Goal: Task Accomplishment & Management: Manage account settings

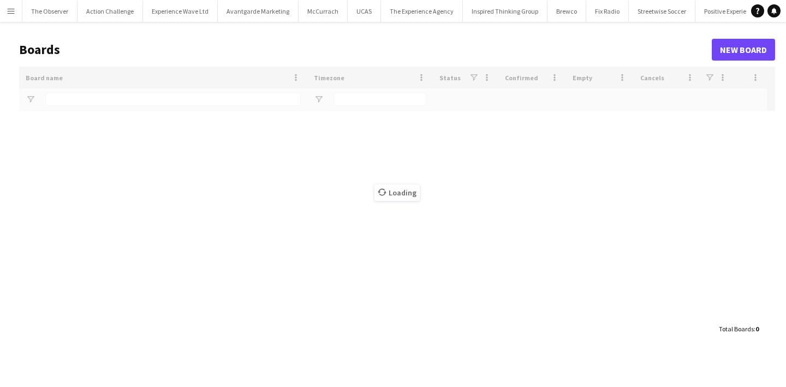
type input "******"
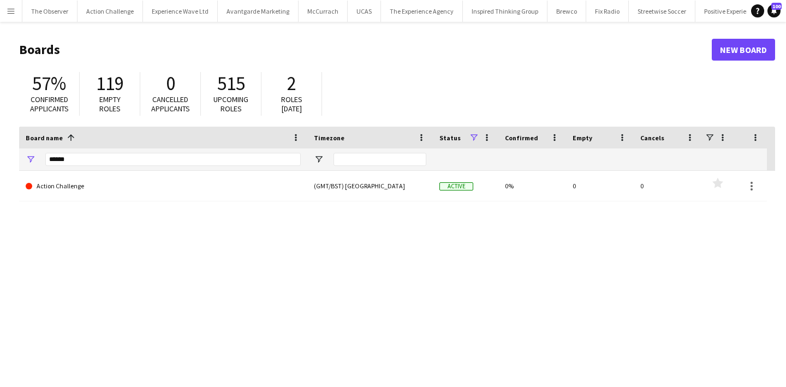
click at [8, 18] on button "Menu" at bounding box center [11, 11] width 22 height 22
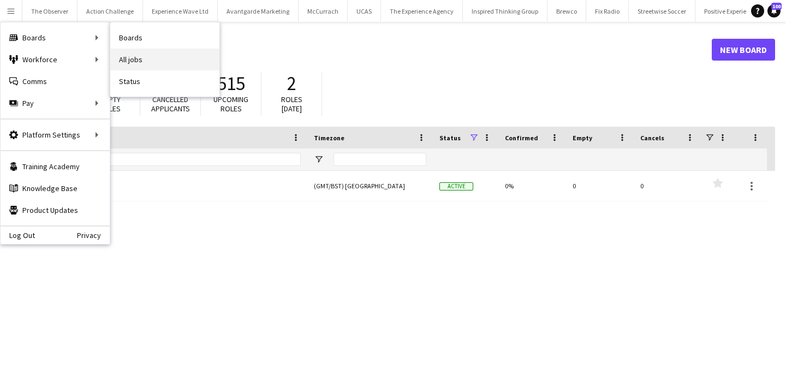
click at [127, 55] on link "All jobs" at bounding box center [164, 60] width 109 height 22
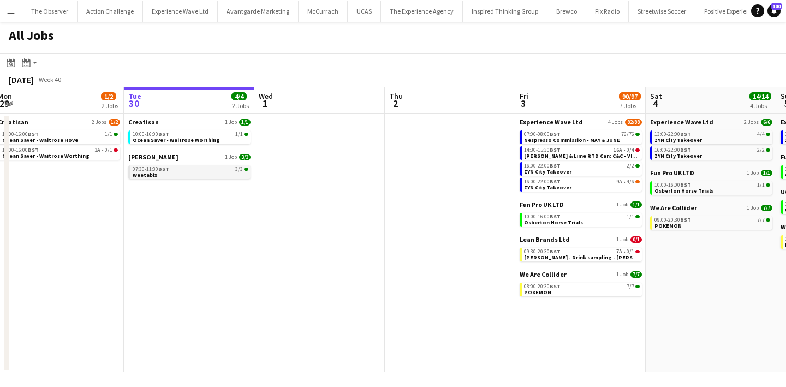
scroll to position [0, 268]
click at [225, 175] on link "07:30-11:30 BST 3/3 Weetabix" at bounding box center [190, 171] width 116 height 13
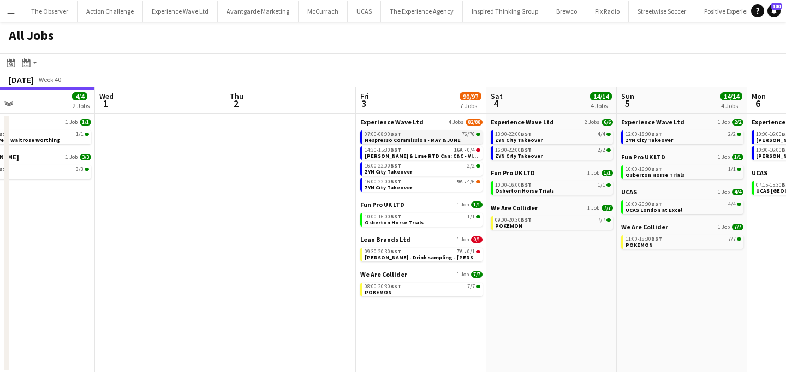
scroll to position [0, 293]
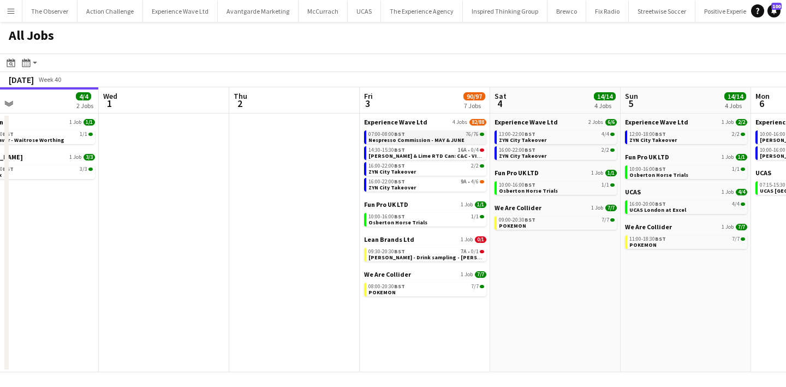
click at [443, 139] on span "Nespresso Commission - MAY & JUNE" at bounding box center [416, 139] width 96 height 7
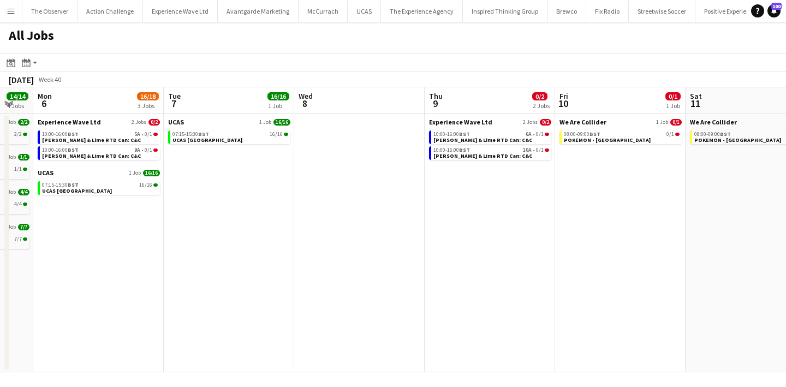
scroll to position [0, 341]
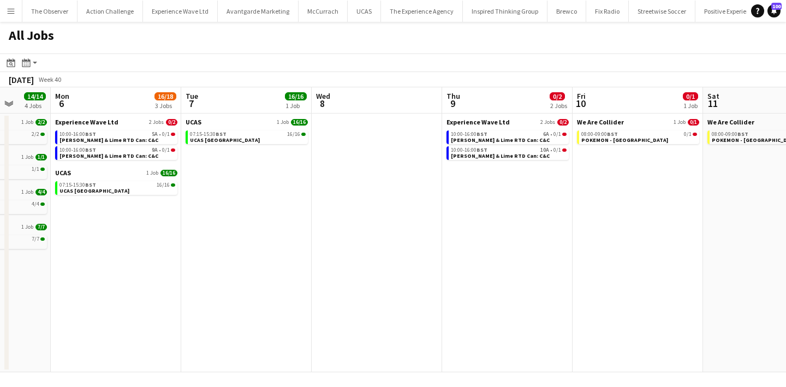
click at [13, 15] on app-icon "Menu" at bounding box center [11, 11] width 9 height 9
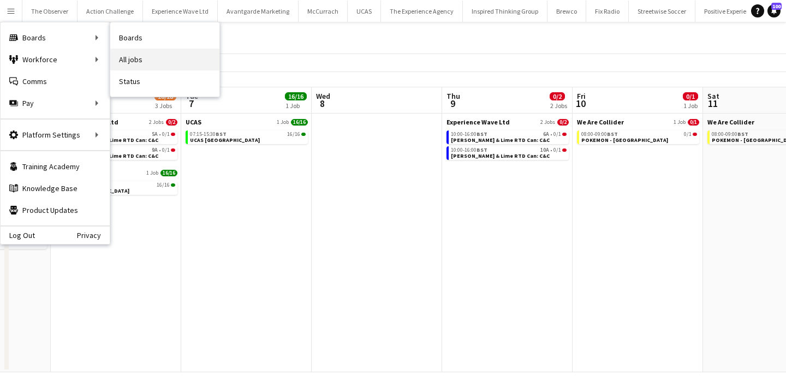
click at [146, 51] on link "All jobs" at bounding box center [164, 60] width 109 height 22
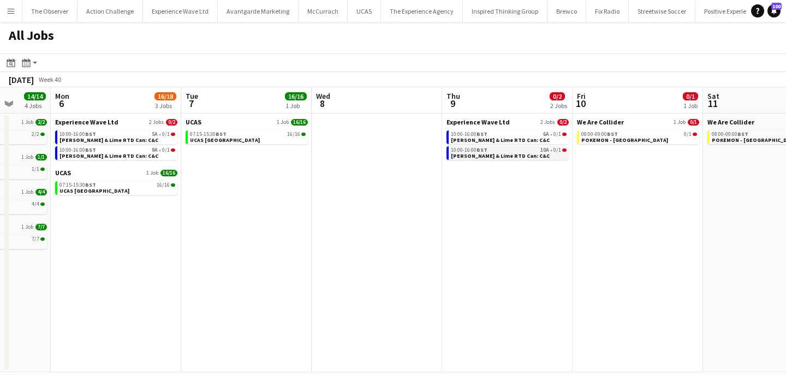
click at [478, 154] on span "[PERSON_NAME] & Lime RTD Can: C&C" at bounding box center [500, 155] width 99 height 7
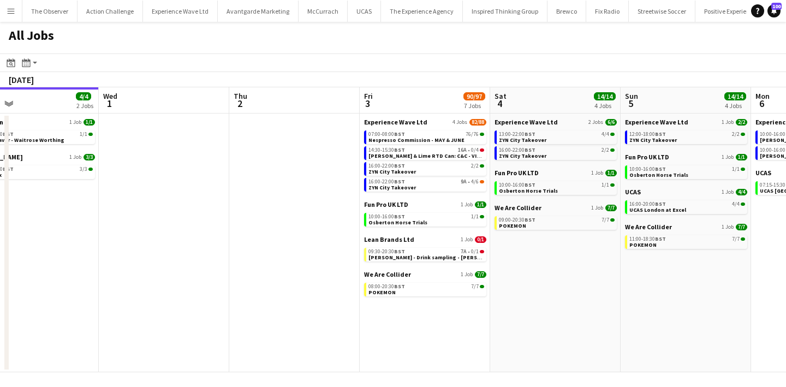
scroll to position [0, 327]
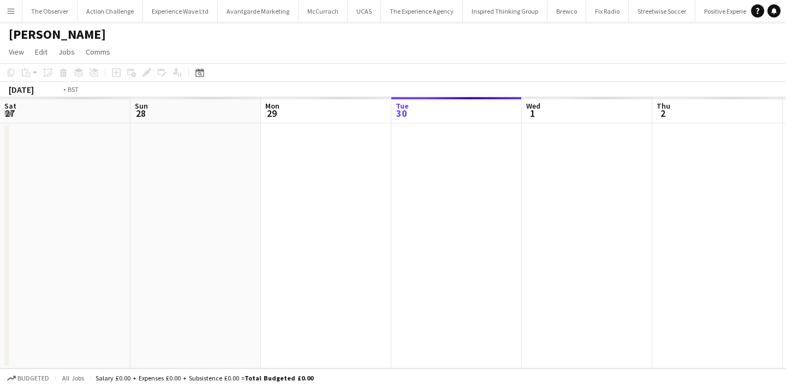
scroll to position [0, 375]
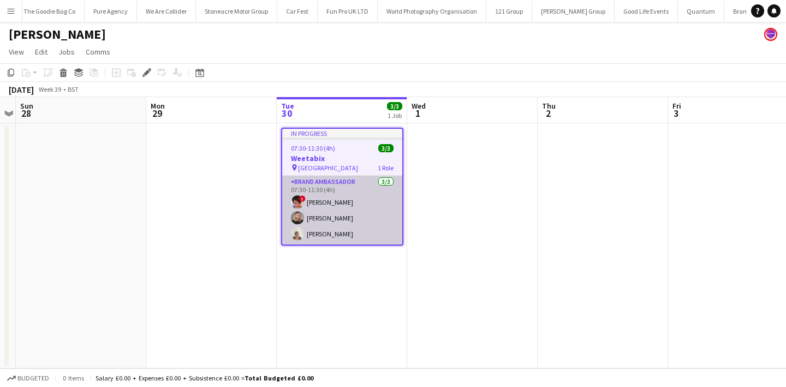
click at [361, 208] on app-card-role "Brand Ambassador 3/3 07:30-11:30 (4h) ! Luana Contarino Ashleigh-Sue Moore Than…" at bounding box center [342, 210] width 120 height 69
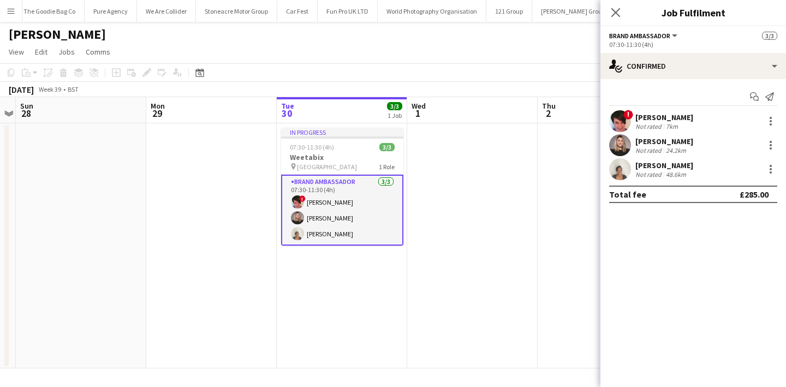
click at [433, 211] on app-date-cell at bounding box center [472, 245] width 130 height 245
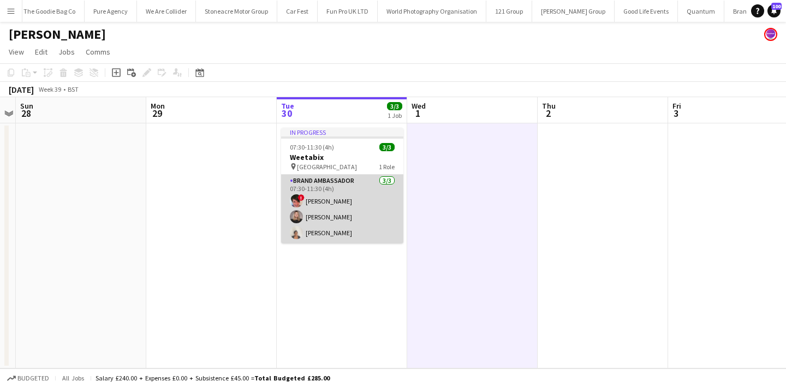
click at [373, 213] on app-card-role "Brand Ambassador 3/3 07:30-11:30 (4h) ! Luana Contarino Ashleigh-Sue Moore Than…" at bounding box center [342, 209] width 122 height 69
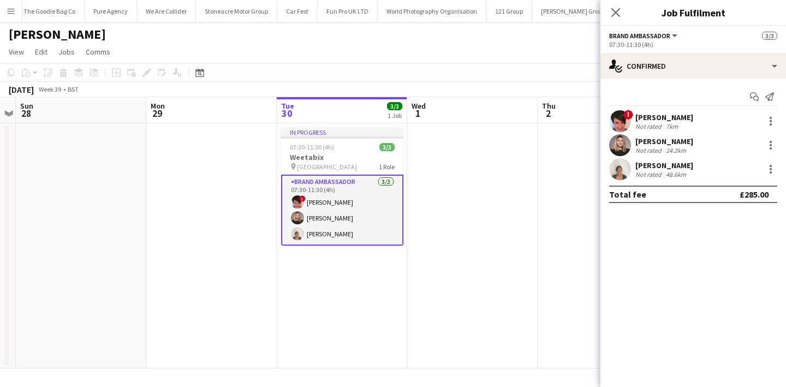
click at [438, 203] on app-date-cell at bounding box center [472, 245] width 130 height 245
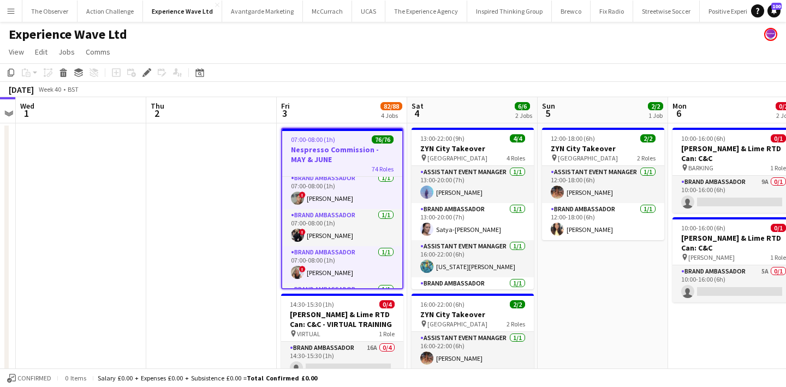
scroll to position [129, 0]
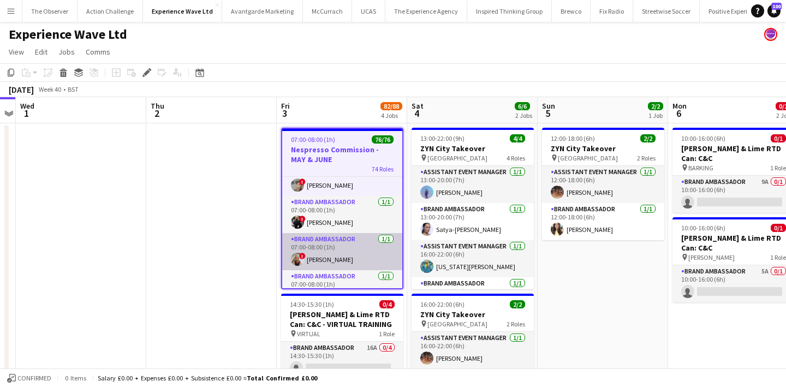
click at [373, 256] on app-card-role "Brand Ambassador 1/1 07:00-08:00 (1h) ! Lynne Dwyer" at bounding box center [342, 251] width 120 height 37
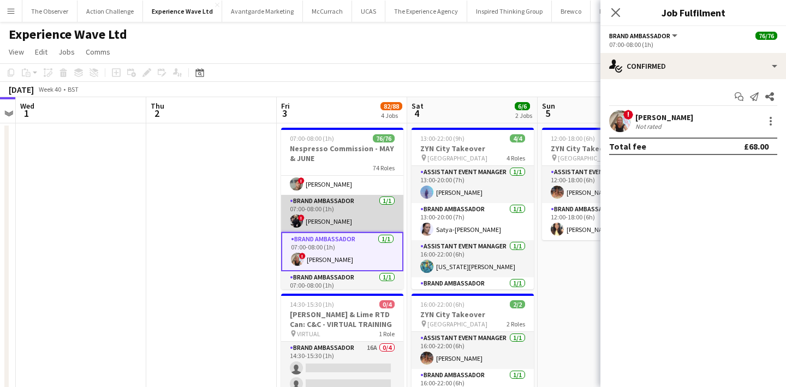
click at [357, 200] on app-card-role "Brand Ambassador 1/1 07:00-08:00 (1h) ! Lynda Kremer" at bounding box center [342, 213] width 122 height 37
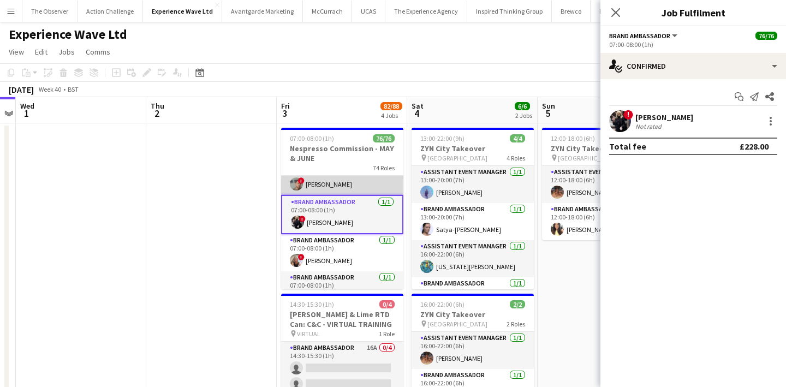
click at [362, 184] on app-card-role "Brand Ambassador 1/1 07:00-08:00 (1h) ! Carl Foster" at bounding box center [342, 176] width 122 height 37
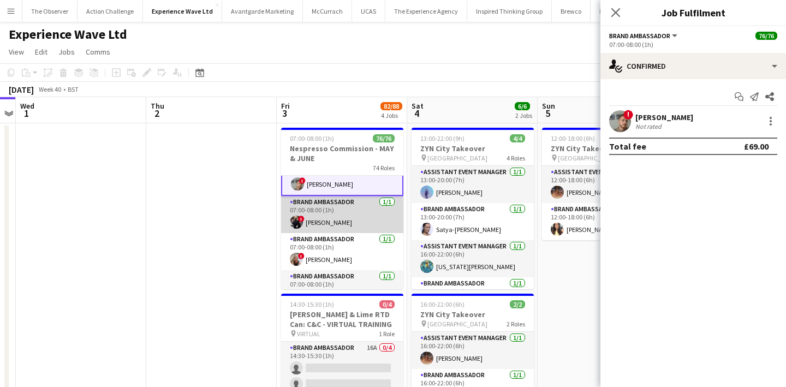
click at [362, 198] on app-card-role "Brand Ambassador 1/1 07:00-08:00 (1h) ! Lynda Kremer" at bounding box center [342, 214] width 122 height 37
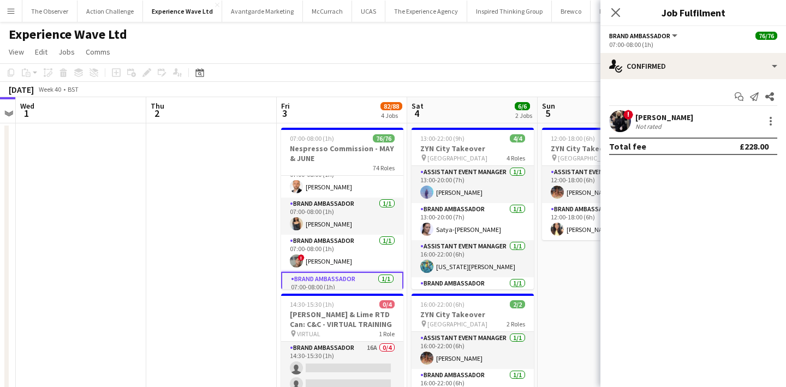
scroll to position [0, 0]
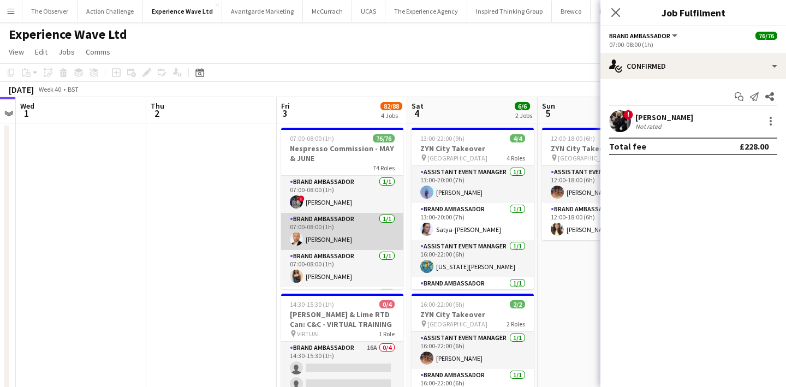
click at [359, 216] on app-card-role "Brand Ambassador 1/1 07:00-08:00 (1h) Artjom Vlassov" at bounding box center [342, 231] width 122 height 37
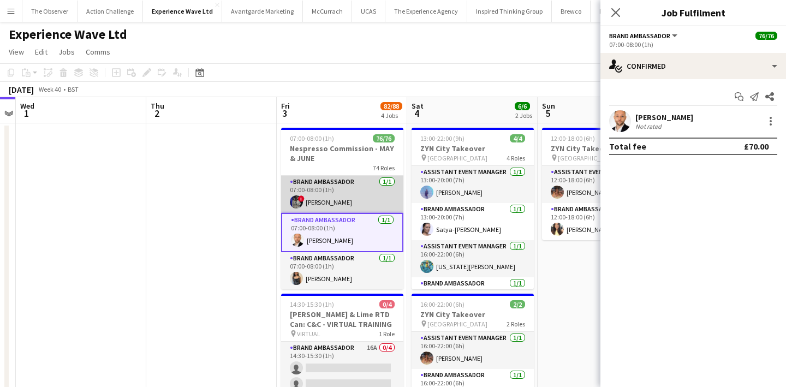
click at [361, 198] on app-card-role "Brand Ambassador 1/1 07:00-08:00 (1h) ! Aalia Nawaz" at bounding box center [342, 194] width 122 height 37
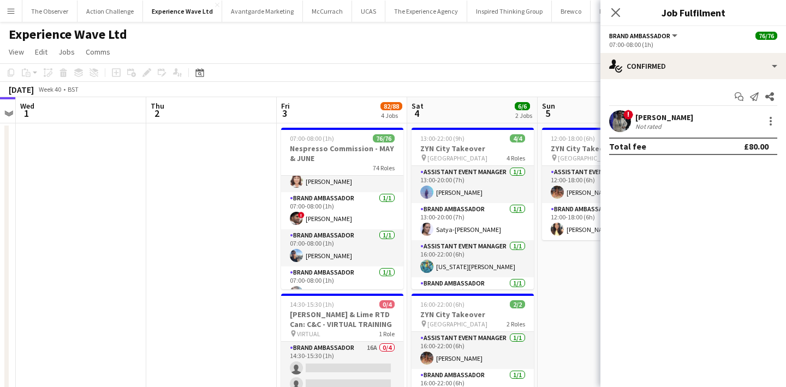
scroll to position [1036, 0]
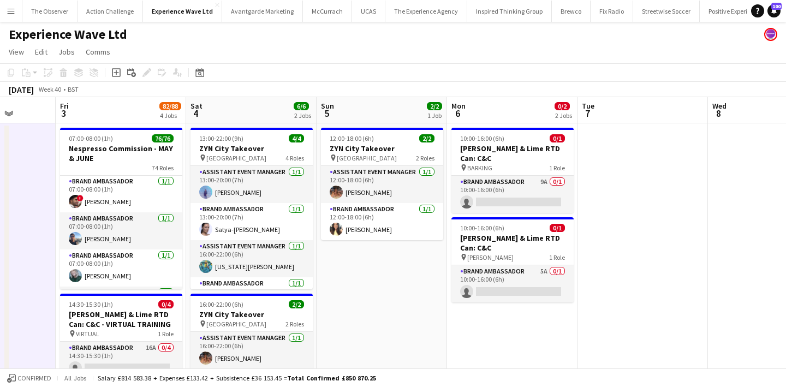
scroll to position [0, 473]
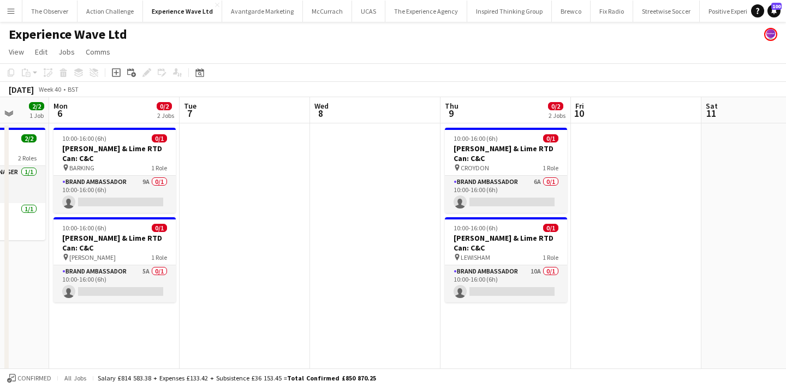
click at [12, 12] on app-icon "Menu" at bounding box center [11, 11] width 9 height 9
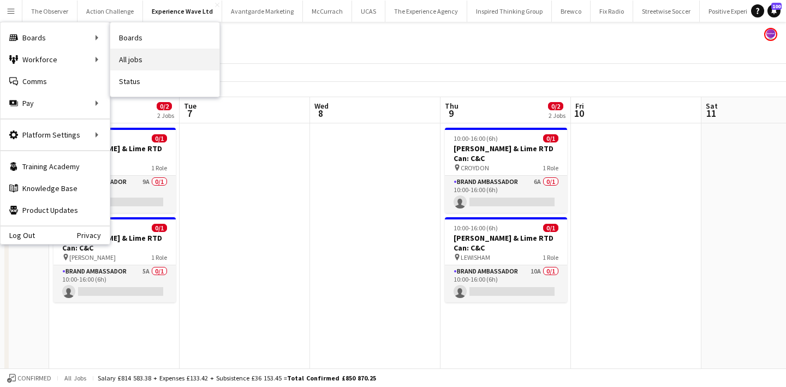
click at [139, 65] on link "All jobs" at bounding box center [164, 60] width 109 height 22
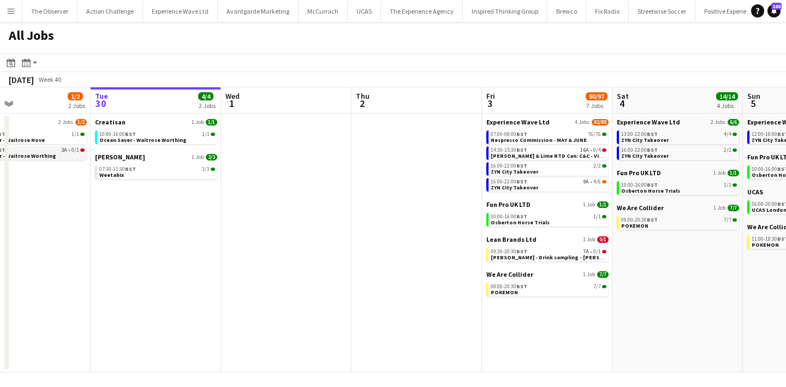
scroll to position [0, 473]
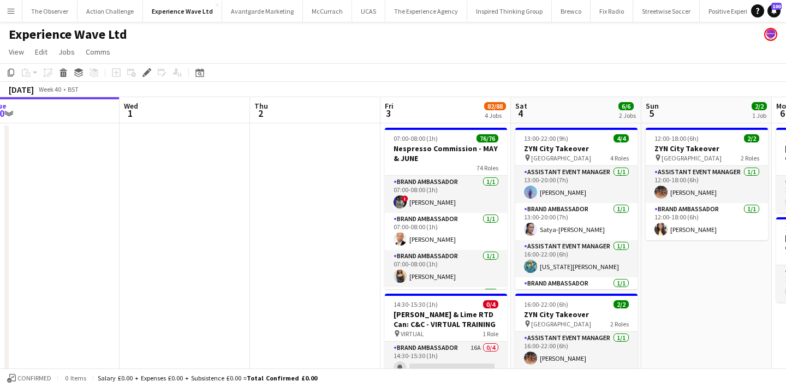
scroll to position [0, 417]
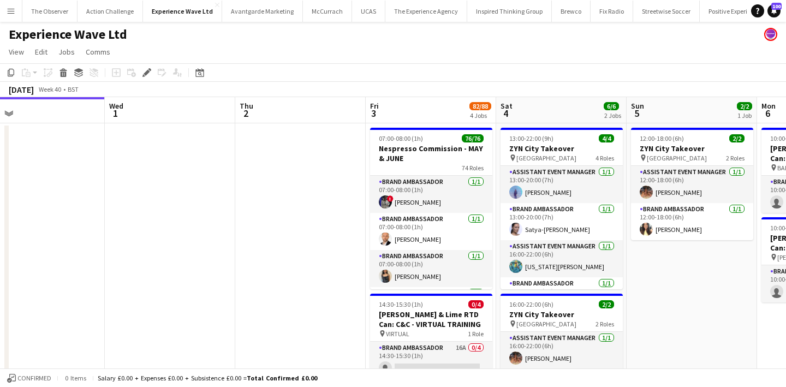
click at [18, 9] on button "Menu" at bounding box center [11, 11] width 22 height 22
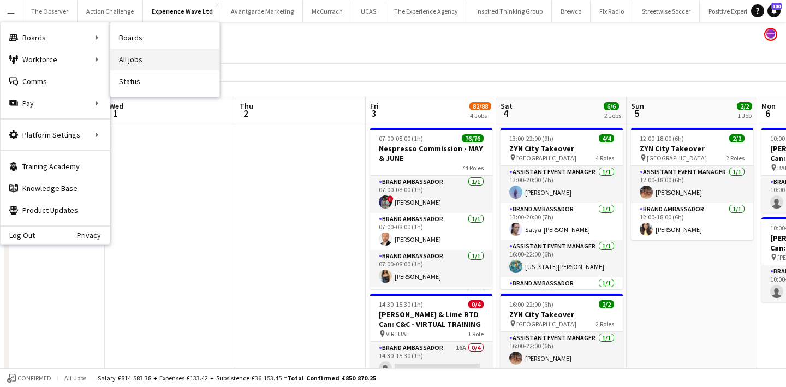
click at [159, 64] on link "All jobs" at bounding box center [164, 60] width 109 height 22
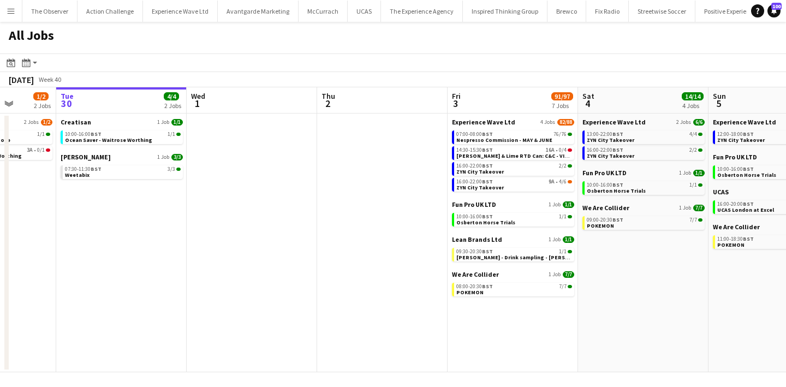
scroll to position [0, 466]
click at [499, 137] on span "Nespresso Commission - MAY & JUNE" at bounding box center [504, 139] width 96 height 7
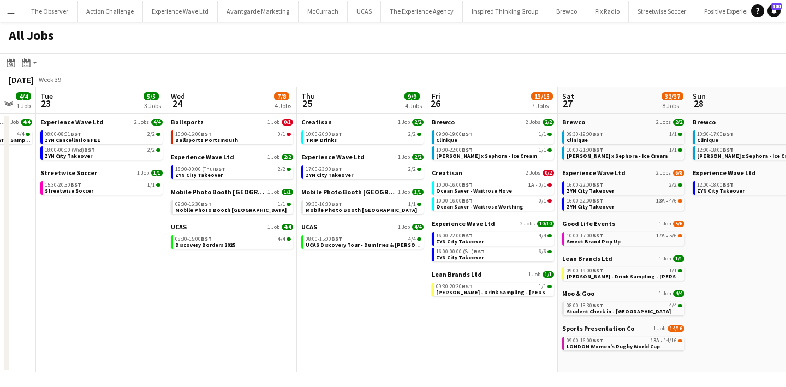
scroll to position [0, 348]
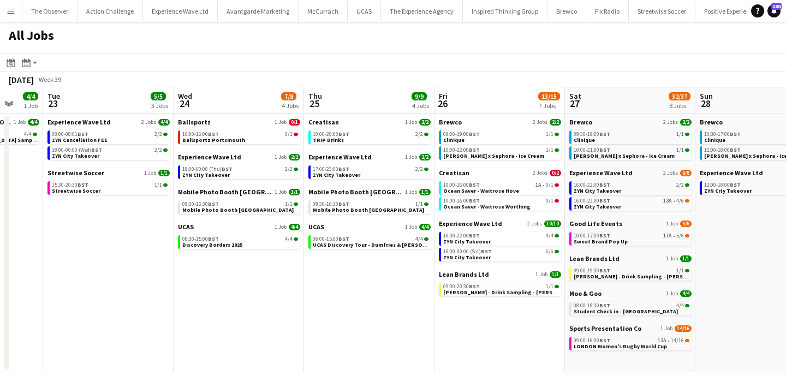
click at [357, 287] on app-date-cell "Creatisan 1 Job [DATE] 10:00-20:00 BST 2/2 TRIP Drinks Experience Wave Ltd 1 Jo…" at bounding box center [369, 243] width 130 height 259
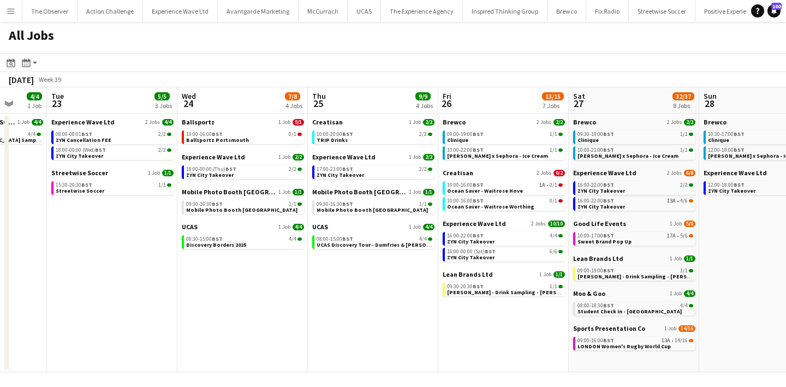
drag, startPoint x: 357, startPoint y: 287, endPoint x: 360, endPoint y: 165, distance: 121.7
click at [361, 165] on app-calendar-viewport "Sat 20 20/23 8 Jobs Sun 21 6/6 3 Jobs Mon 22 4/4 1 Job Tue 23 5/5 3 Jobs Wed 24…" at bounding box center [393, 229] width 786 height 285
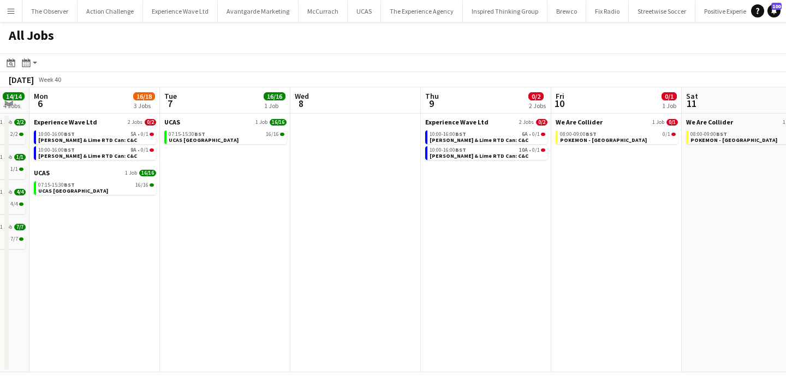
scroll to position [0, 360]
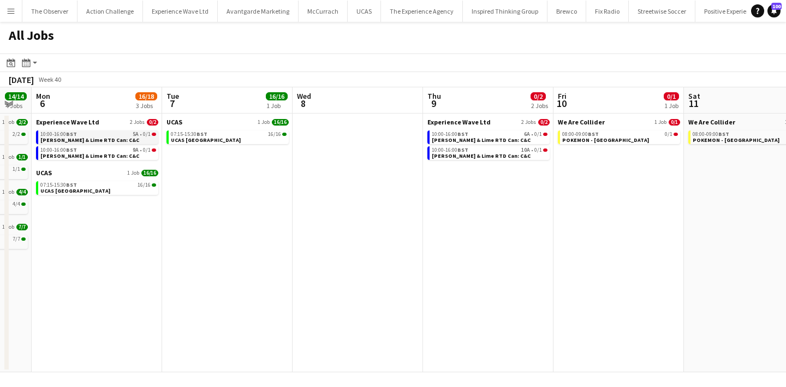
click at [101, 142] on span "[PERSON_NAME] & Lime RTD Can: C&C" at bounding box center [89, 139] width 99 height 7
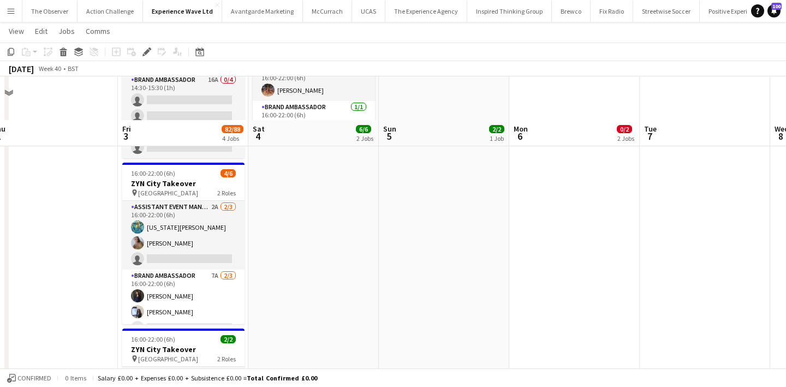
scroll to position [255, 0]
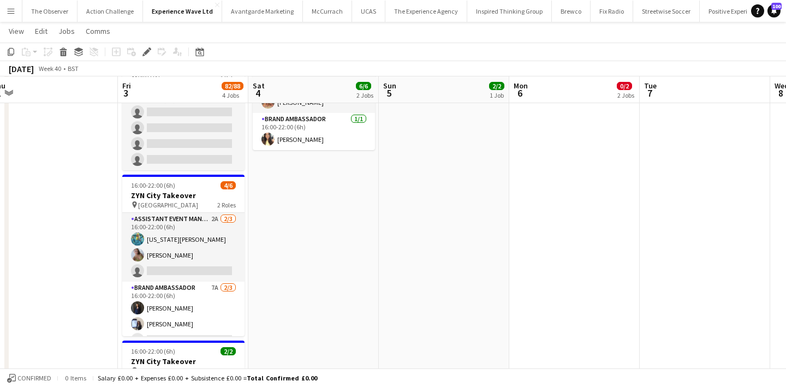
click at [11, 8] on app-icon "Menu" at bounding box center [11, 11] width 9 height 9
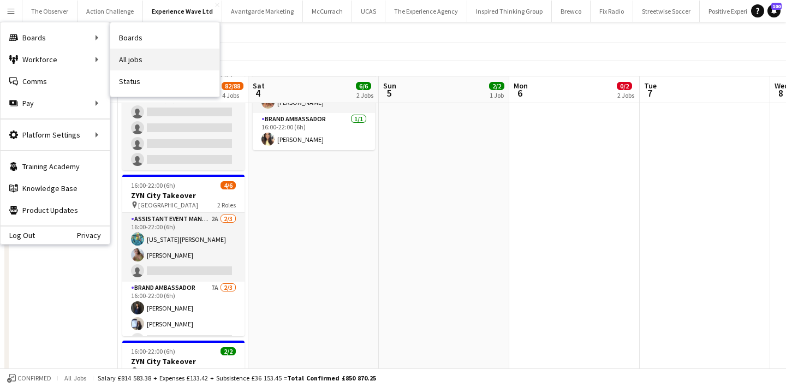
click at [181, 67] on link "All jobs" at bounding box center [164, 60] width 109 height 22
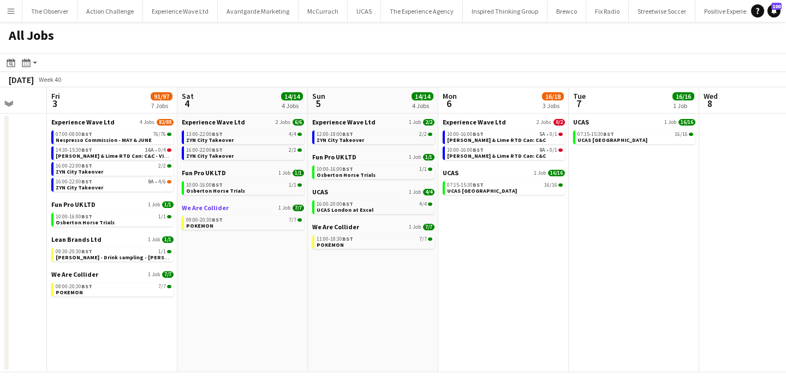
scroll to position [0, 495]
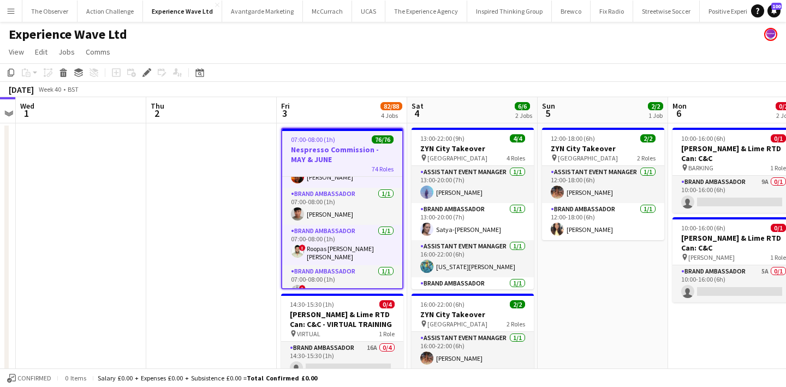
scroll to position [2666, 0]
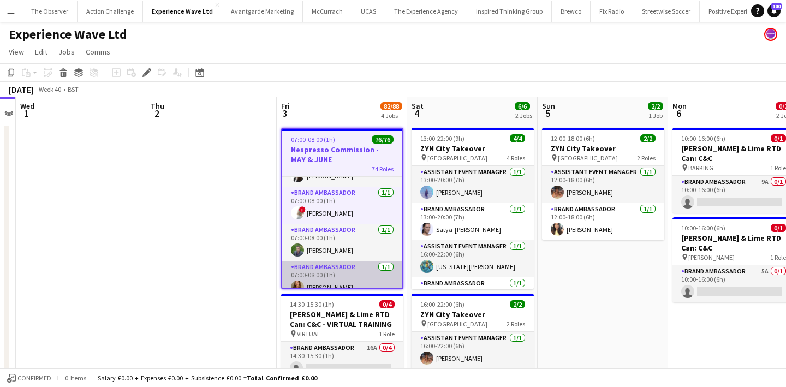
click at [350, 277] on app-card-role "Brand Ambassador [DATE] 07:00-08:00 (1h) [PERSON_NAME]" at bounding box center [342, 279] width 120 height 37
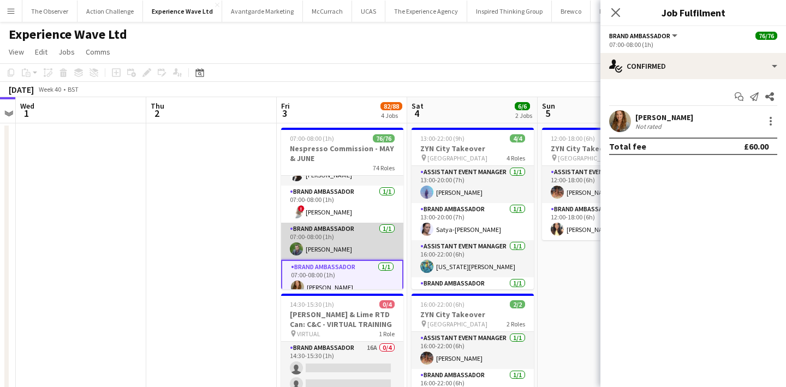
click at [355, 227] on app-card-role "Brand Ambassador [DATE] 07:00-08:00 (1h) [PERSON_NAME]" at bounding box center [342, 241] width 122 height 37
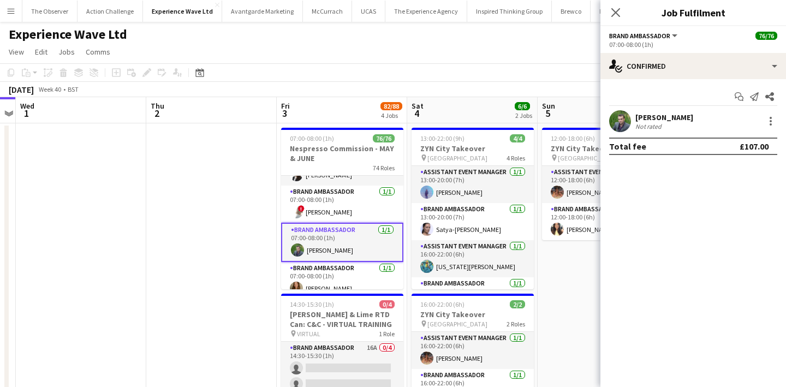
scroll to position [2639, 0]
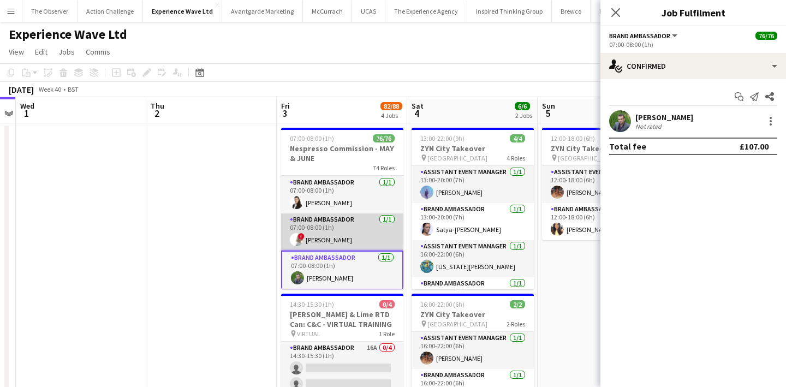
click at [353, 213] on app-card-role "Brand Ambassador [DATE] 07:00-08:00 (1h) ! [PERSON_NAME]" at bounding box center [342, 231] width 122 height 37
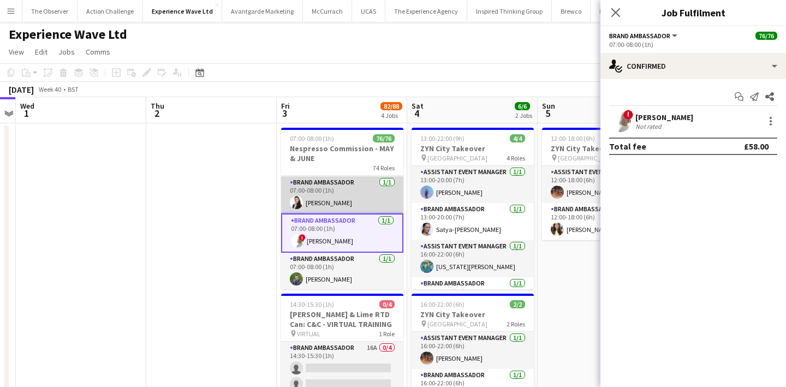
click at [357, 191] on app-card-role "Brand Ambassador [DATE] 07:00-08:00 (1h) [PERSON_NAME]" at bounding box center [342, 194] width 122 height 37
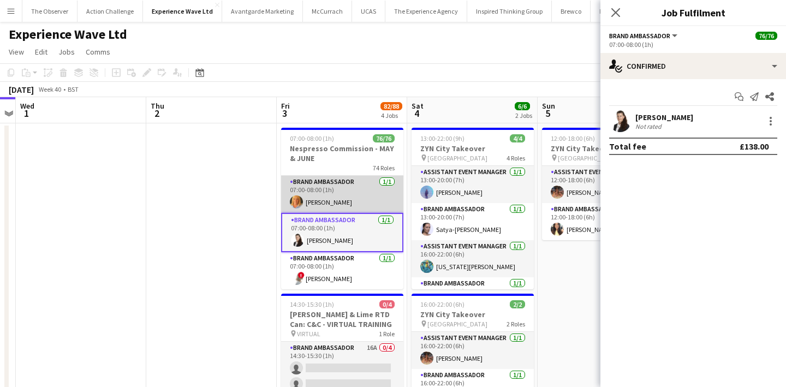
click at [356, 189] on app-card-role "Brand Ambassador [DATE] 07:00-08:00 (1h) [PERSON_NAME]" at bounding box center [342, 194] width 122 height 37
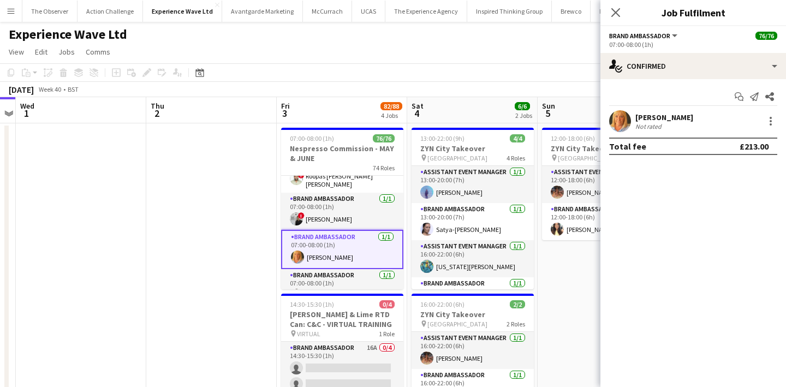
scroll to position [2545, 0]
click at [356, 195] on app-card-role "Brand Ambassador [DATE] 07:00-08:00 (1h) ! [PERSON_NAME]" at bounding box center [342, 213] width 122 height 37
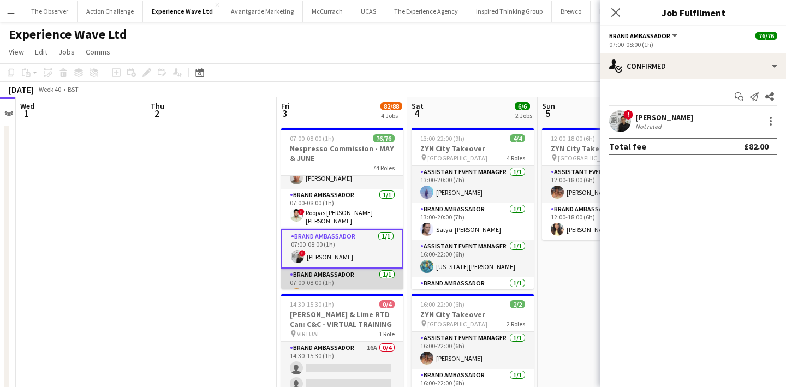
scroll to position [2507, 0]
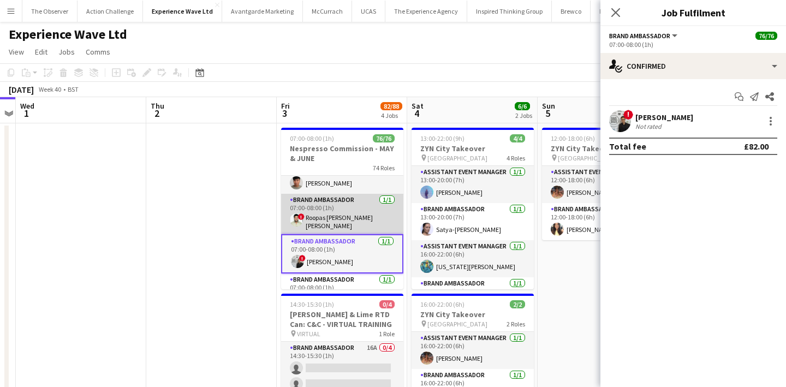
click at [354, 194] on app-card-role "Brand Ambassador [DATE] 07:00-08:00 (1h) ! Roopas [PERSON_NAME] [PERSON_NAME]" at bounding box center [342, 214] width 122 height 40
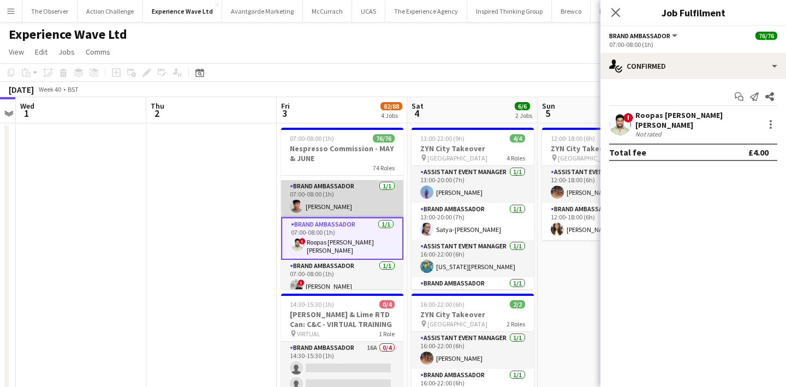
click at [353, 189] on app-card-role "Brand Ambassador [DATE] 07:00-08:00 (1h) [PERSON_NAME]" at bounding box center [342, 198] width 122 height 37
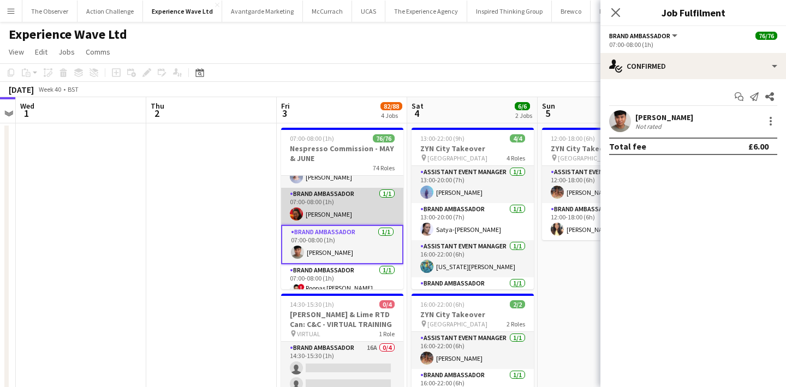
click at [351, 188] on app-card-role "Brand Ambassador [DATE] 07:00-08:00 (1h) [PERSON_NAME]" at bounding box center [342, 206] width 122 height 37
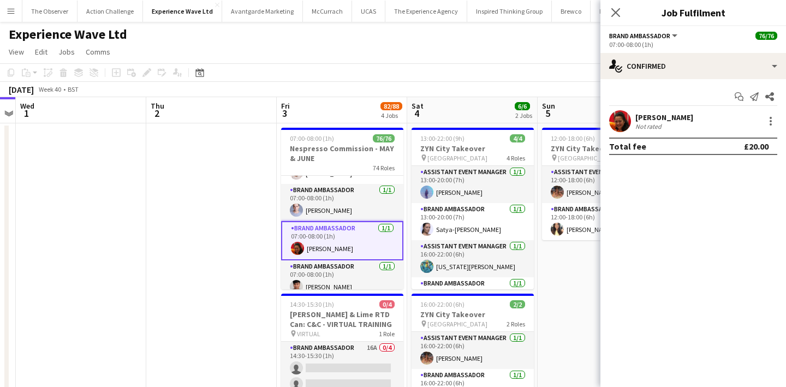
click at [351, 188] on app-card-role "Brand Ambassador [DATE] 07:00-08:00 (1h) [PERSON_NAME]" at bounding box center [342, 202] width 122 height 37
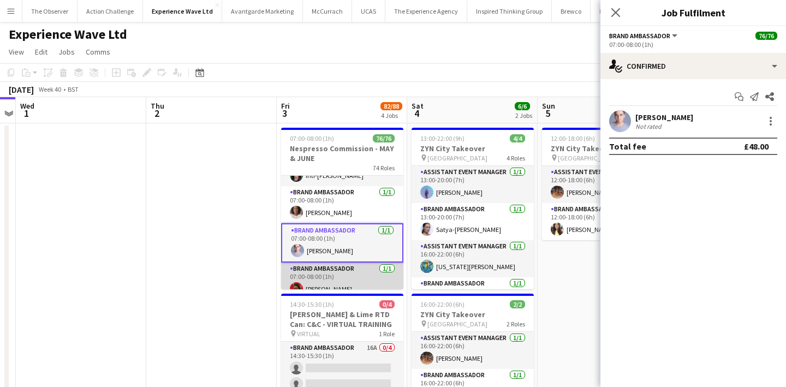
click at [351, 188] on app-card-role "Brand Ambassador [DATE] 07:00-08:00 (1h) [PERSON_NAME]" at bounding box center [342, 204] width 122 height 37
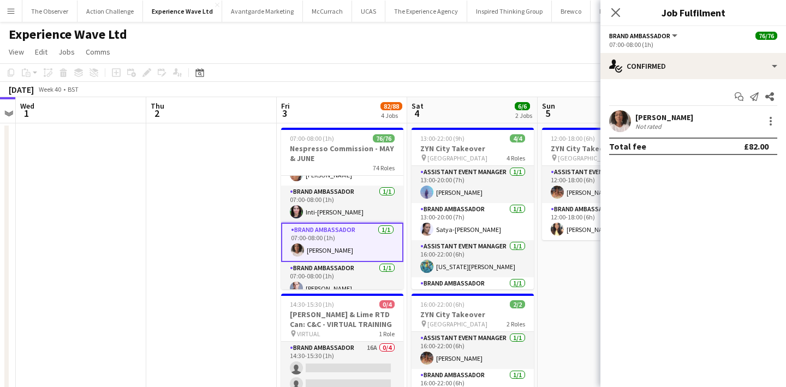
click at [351, 188] on app-card-role "Brand Ambassador [DATE] 07:00-08:00 (1h) Inti-[PERSON_NAME]" at bounding box center [342, 204] width 122 height 37
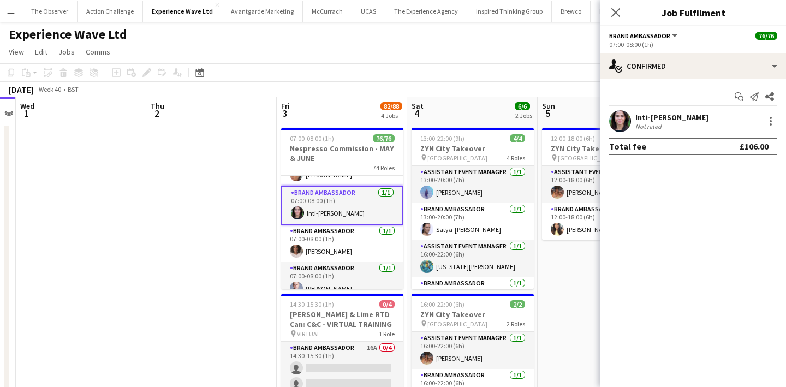
scroll to position [2286, 0]
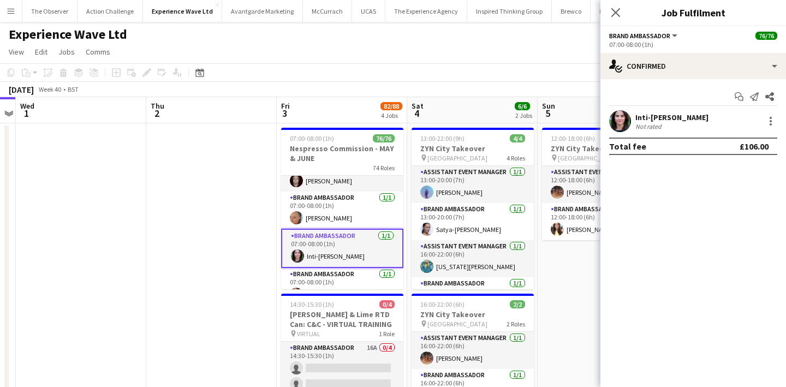
click at [351, 192] on app-card-role "Brand Ambassador [DATE] 07:00-08:00 (1h) [PERSON_NAME]" at bounding box center [342, 210] width 122 height 37
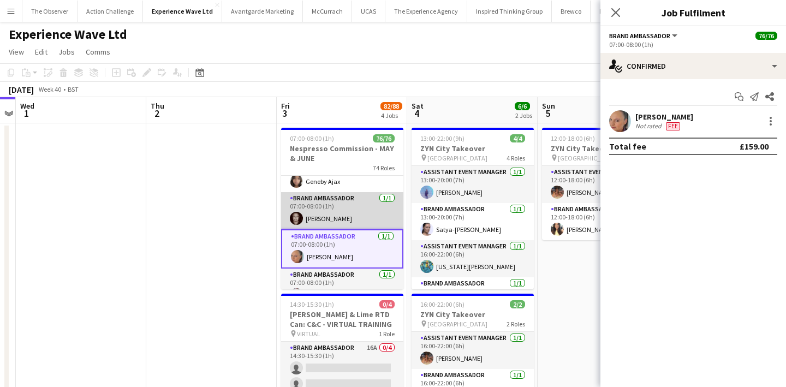
click at [347, 195] on app-card-role "Brand Ambassador [DATE] 07:00-08:00 (1h) [PERSON_NAME]" at bounding box center [342, 210] width 122 height 37
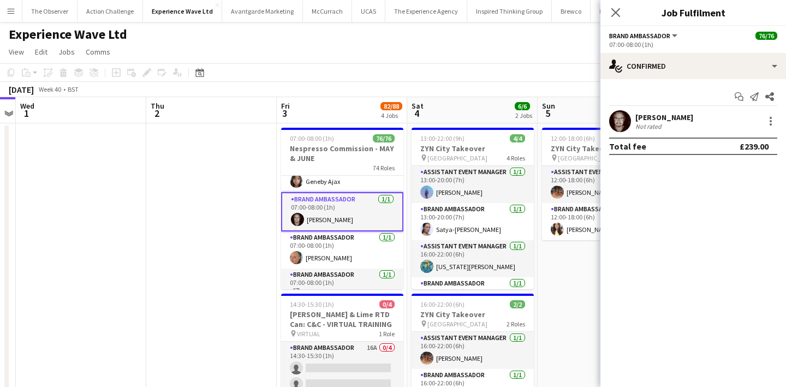
scroll to position [2218, 0]
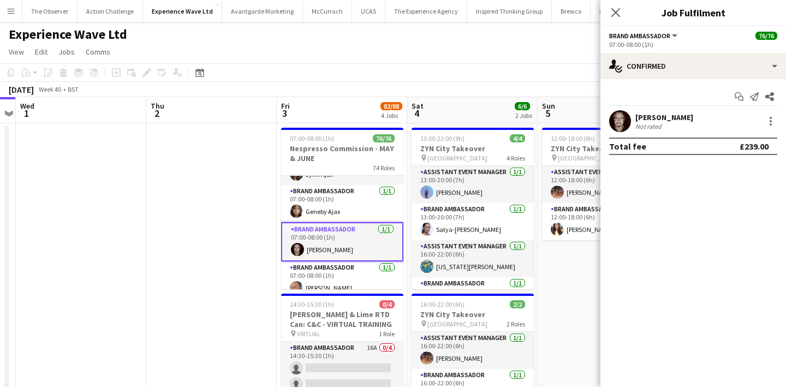
click at [347, 195] on app-card-role "Brand Ambassador [DATE] 07:00-08:00 (1h) Geneby Ajax" at bounding box center [342, 203] width 122 height 37
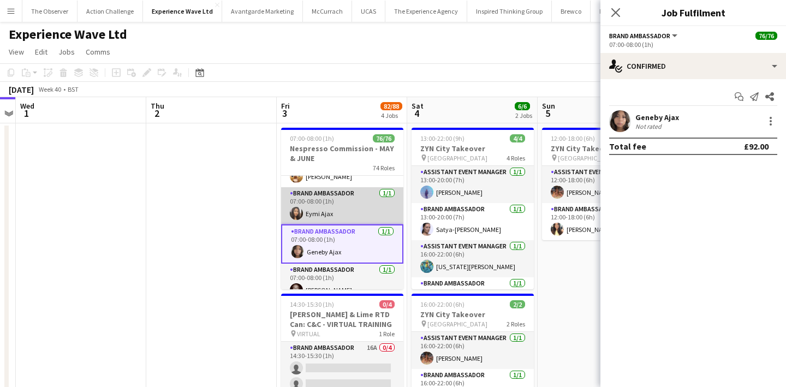
click at [346, 193] on app-card-role "Brand Ambassador [DATE] 07:00-08:00 (1h) Eymi Ajax" at bounding box center [342, 205] width 122 height 37
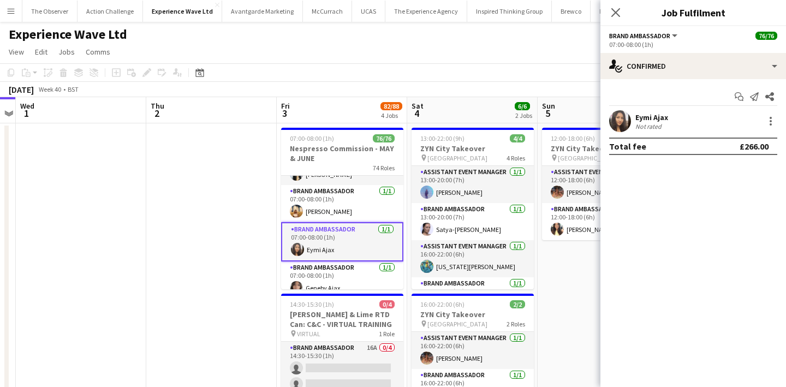
click at [346, 193] on app-card-role "Brand Ambassador [DATE] 07:00-08:00 (1h) [PERSON_NAME]" at bounding box center [342, 203] width 122 height 37
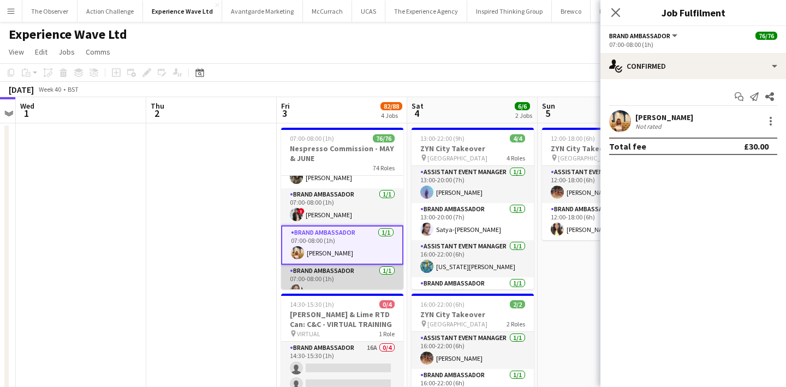
click at [346, 193] on app-card-role "Brand Ambassador [DATE] 07:00-08:00 (1h) ! [PERSON_NAME]" at bounding box center [342, 206] width 122 height 37
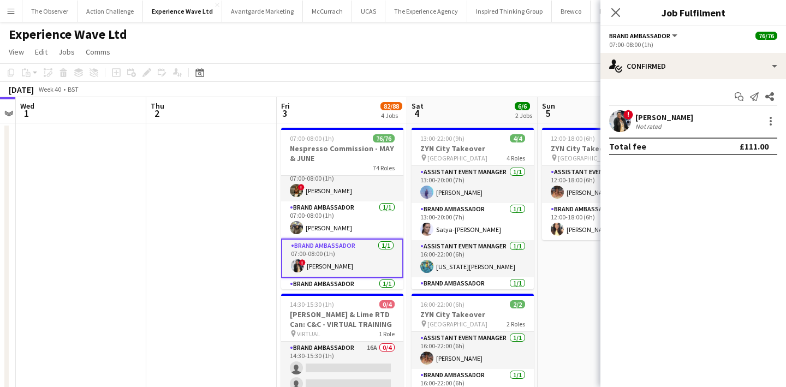
click at [346, 193] on app-card-role "Brand Ambassador [DATE] 07:00-08:00 (1h) ! [PERSON_NAME]" at bounding box center [342, 182] width 122 height 37
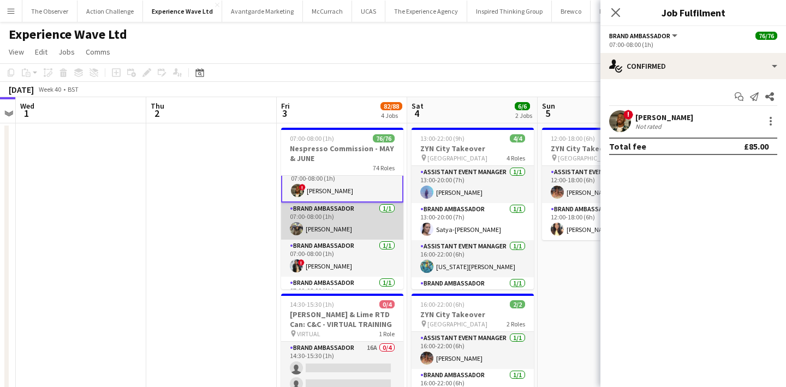
click at [346, 213] on app-card-role "Brand Ambassador [DATE] 07:00-08:00 (1h) [PERSON_NAME]" at bounding box center [342, 220] width 122 height 37
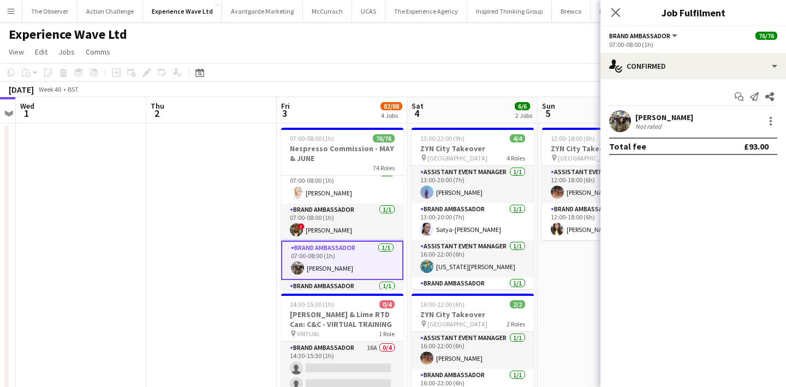
click at [346, 213] on app-card-role "Brand Ambassador [DATE] 07:00-08:00 (1h) ! [PERSON_NAME]" at bounding box center [342, 222] width 122 height 37
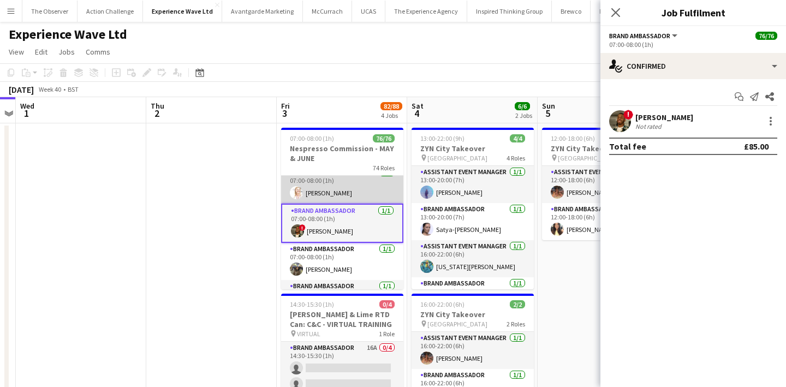
click at [346, 186] on app-card-role "Brand Ambassador [DATE] 07:00-08:00 (1h) [PERSON_NAME]" at bounding box center [342, 184] width 122 height 37
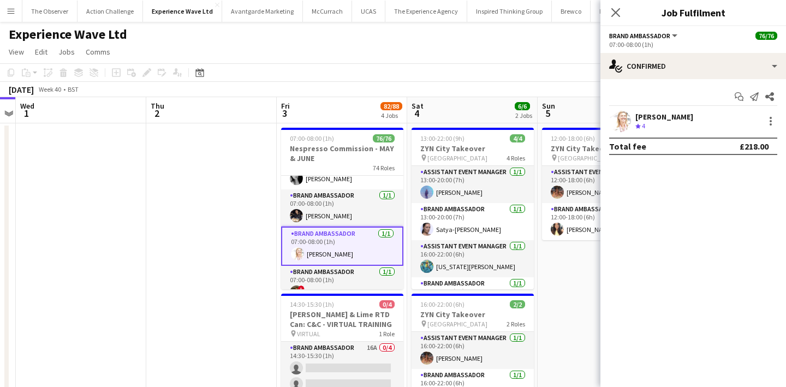
scroll to position [1950, 0]
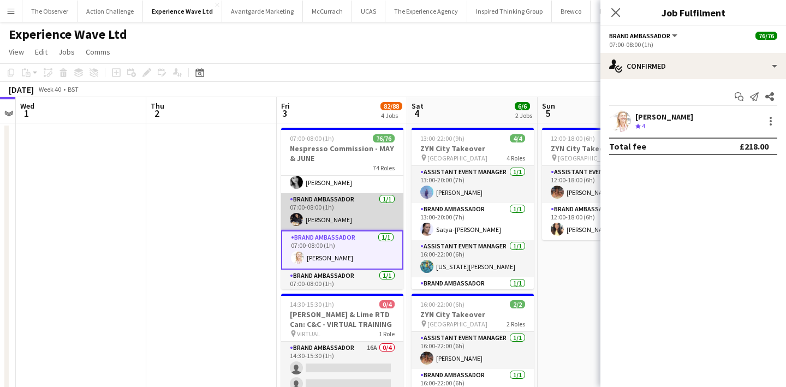
click at [346, 197] on app-card-role "Brand Ambassador [DATE] 07:00-08:00 (1h) [PERSON_NAME]" at bounding box center [342, 211] width 122 height 37
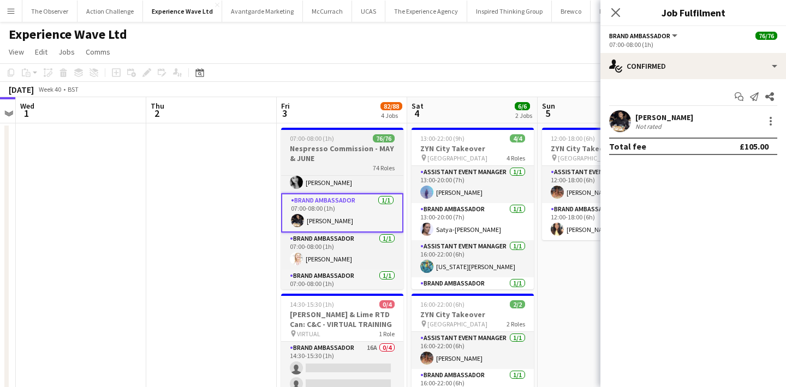
click at [352, 169] on div "74 Roles" at bounding box center [342, 167] width 122 height 9
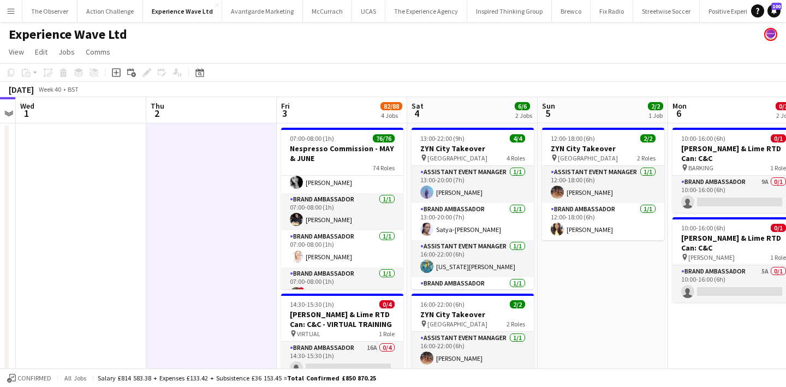
click at [9, 10] on app-icon "Menu" at bounding box center [11, 11] width 9 height 9
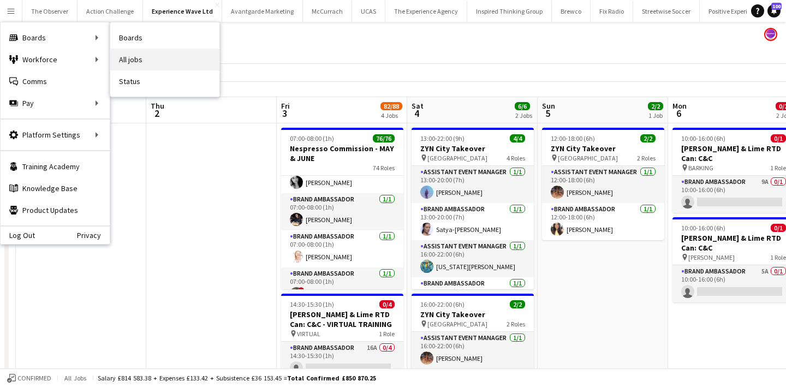
click at [134, 62] on link "All jobs" at bounding box center [164, 60] width 109 height 22
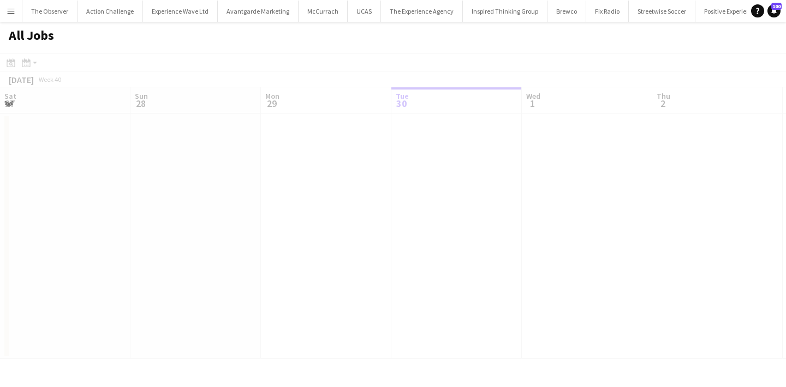
scroll to position [0, 261]
